Goal: Check status: Check status

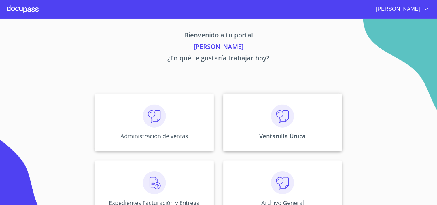
click at [292, 125] on div "Ventanilla Única" at bounding box center [282, 123] width 119 height 58
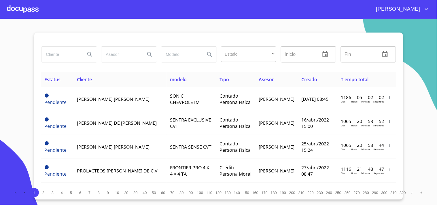
click at [62, 54] on input "search" at bounding box center [61, 55] width 39 height 16
type input "[PERSON_NAME]"
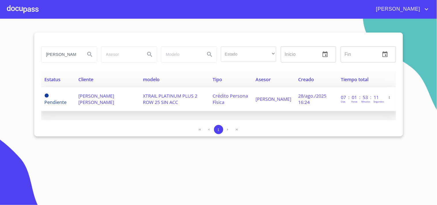
click at [105, 106] on td "[PERSON_NAME] [PERSON_NAME]" at bounding box center [107, 99] width 65 height 24
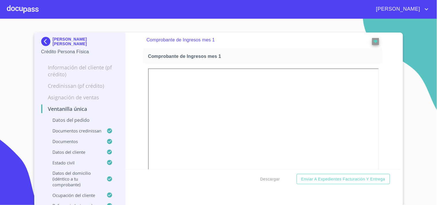
scroll to position [673, 0]
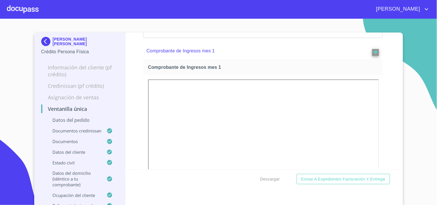
click at [41, 39] on img at bounding box center [47, 41] width 12 height 9
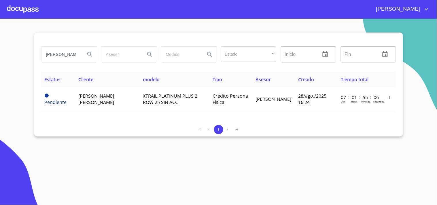
drag, startPoint x: 46, startPoint y: 56, endPoint x: 172, endPoint y: 53, distance: 125.4
click at [172, 53] on div "[PERSON_NAME] Estado ​ ​ Inicio ​ Fin ​" at bounding box center [219, 54] width 360 height 21
type input "[PERSON_NAME]"
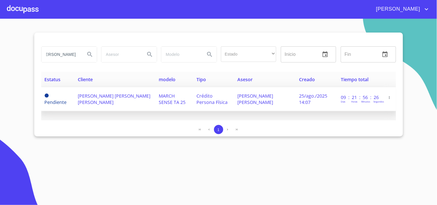
scroll to position [0, 0]
click at [203, 94] on span "Crédito Persona Física" at bounding box center [212, 99] width 31 height 13
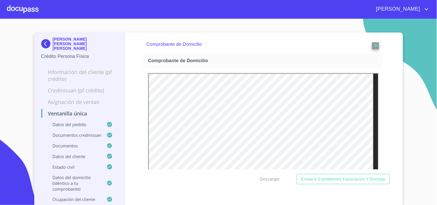
click at [44, 39] on img at bounding box center [47, 43] width 12 height 9
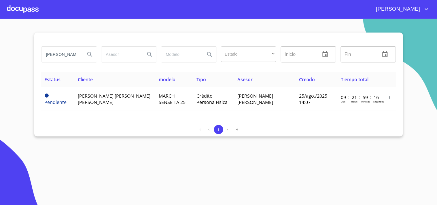
scroll to position [0, 5]
drag, startPoint x: 46, startPoint y: 54, endPoint x: 121, endPoint y: 56, distance: 75.0
click at [121, 56] on div "[PERSON_NAME] Estado ​ ​ Inicio ​ Fin ​" at bounding box center [219, 54] width 360 height 21
type input "[PERSON_NAME]"
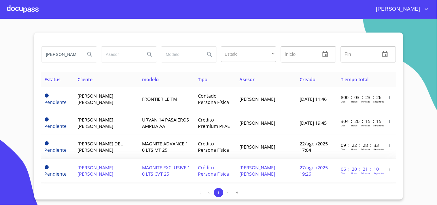
scroll to position [8, 0]
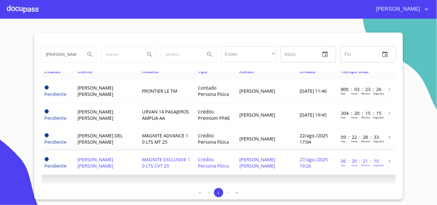
click at [126, 158] on td "[PERSON_NAME] [PERSON_NAME]" at bounding box center [106, 163] width 65 height 24
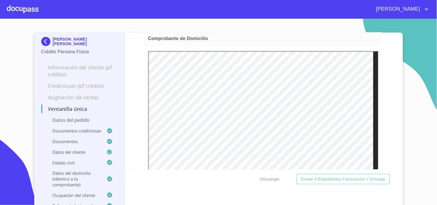
scroll to position [512, 0]
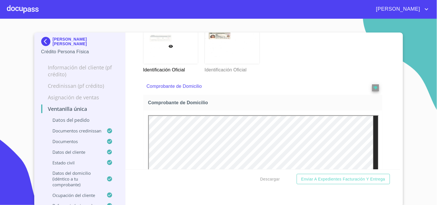
click at [44, 42] on img at bounding box center [47, 41] width 12 height 9
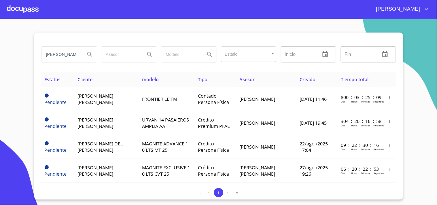
drag, startPoint x: 42, startPoint y: 52, endPoint x: 146, endPoint y: 56, distance: 104.1
click at [146, 56] on div "[PERSON_NAME] Estado ​ ​ Inicio ​ Fin ​" at bounding box center [219, 54] width 360 height 21
type input "[PERSON_NAME] de la [PERSON_NAME]"
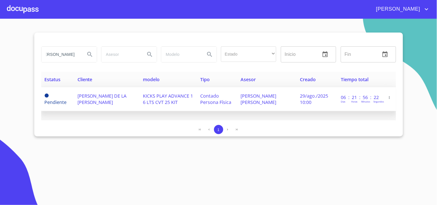
scroll to position [0, 0]
click at [149, 95] on span "KICKS PLAY ADVANCE 1 6 LTS CVT 25 KIT" at bounding box center [168, 99] width 50 height 13
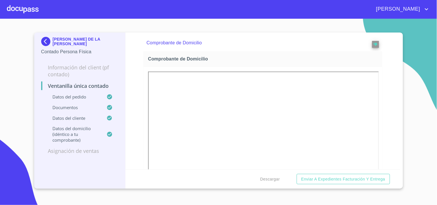
scroll to position [288, 0]
click at [49, 39] on img at bounding box center [47, 41] width 12 height 9
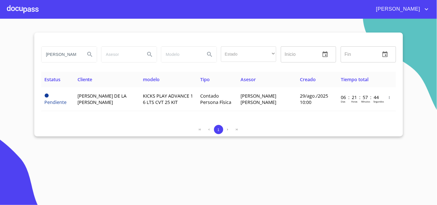
scroll to position [0, 6]
drag, startPoint x: 44, startPoint y: 59, endPoint x: 134, endPoint y: 57, distance: 90.3
click at [134, 57] on div "[PERSON_NAME] de la [PERSON_NAME] Estado ​ ​ Inicio ​ Fin ​" at bounding box center [219, 54] width 360 height 21
type input "[PERSON_NAME]"
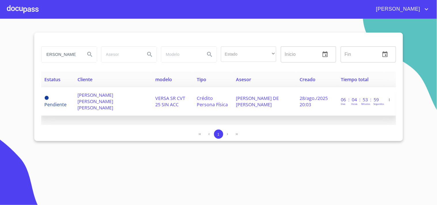
scroll to position [0, 0]
click at [152, 108] on td "VERSA SR CVT 25 SIN ACC" at bounding box center [173, 101] width 42 height 29
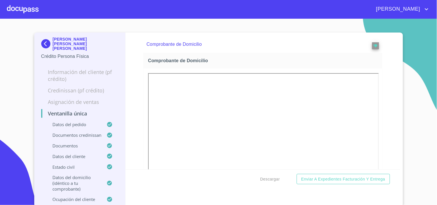
scroll to position [544, 0]
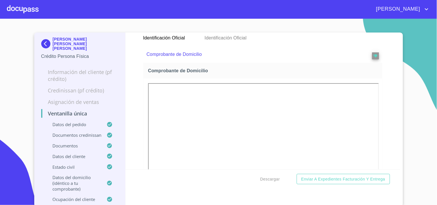
click at [47, 42] on img at bounding box center [47, 43] width 12 height 9
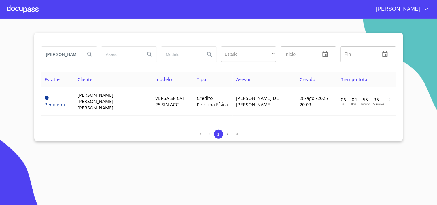
drag, startPoint x: 47, startPoint y: 51, endPoint x: 44, endPoint y: 54, distance: 3.7
click at [47, 51] on input "[PERSON_NAME]" at bounding box center [61, 55] width 39 height 16
drag, startPoint x: 44, startPoint y: 54, endPoint x: 126, endPoint y: 61, distance: 82.8
click at [126, 61] on div "[PERSON_NAME] Estado ​ ​ Inicio ​ Fin ​" at bounding box center [219, 54] width 360 height 21
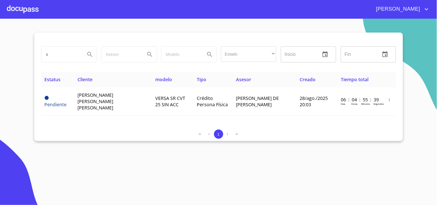
scroll to position [0, 0]
type input "[PERSON_NAME]"
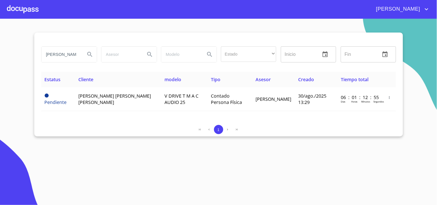
click at [166, 115] on div "Estatus Cliente modelo Tipo Asesor Creado Tiempo total Pendiente [PERSON_NAME] …" at bounding box center [218, 96] width 355 height 49
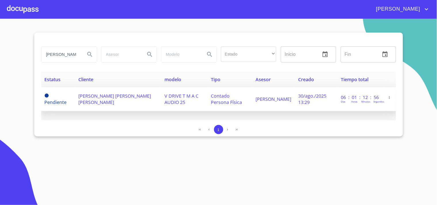
click at [163, 108] on td "V DRIVE T M A C AUDIO 25" at bounding box center [184, 99] width 47 height 24
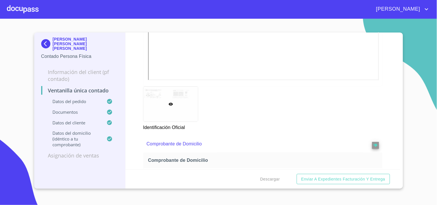
scroll to position [352, 0]
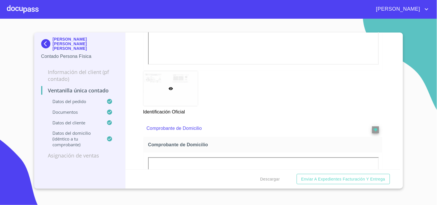
click at [47, 42] on img at bounding box center [47, 43] width 12 height 9
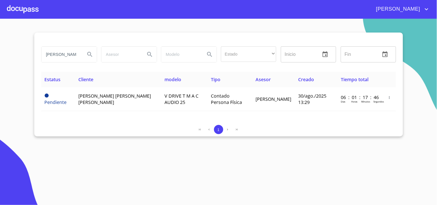
drag, startPoint x: 45, startPoint y: 54, endPoint x: 93, endPoint y: 55, distance: 48.4
click at [93, 55] on div "[PERSON_NAME]" at bounding box center [69, 55] width 55 height 16
